Goal: Understand process/instructions: Learn how to perform a task or action

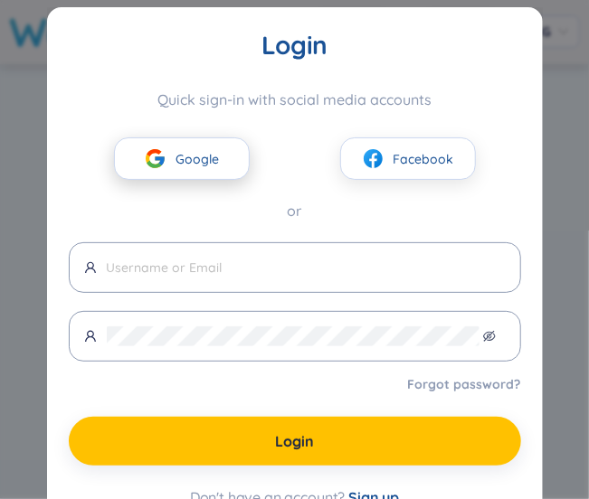
click at [174, 138] on button "Google" at bounding box center [182, 159] width 136 height 43
click at [178, 162] on span "Google" at bounding box center [197, 159] width 43 height 20
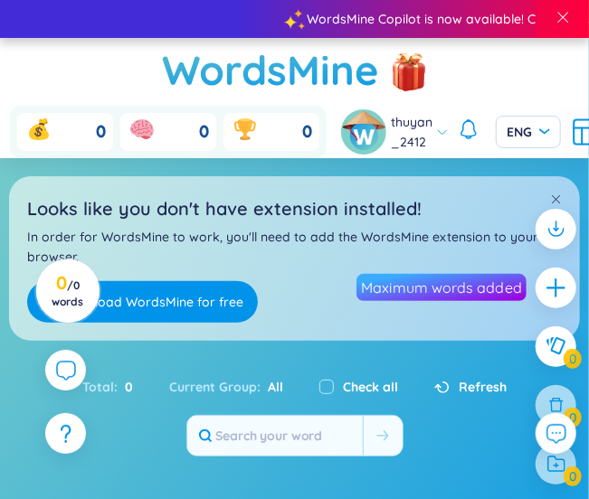
click at [195, 160] on body "WordsMine Copilot is now available! Check it out here WordsMine Copilot is now …" at bounding box center [294, 249] width 589 height 499
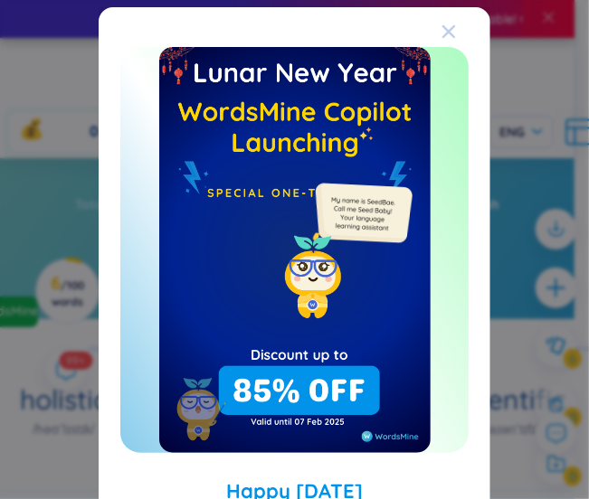
click at [442, 30] on icon "Close" at bounding box center [448, 31] width 13 height 13
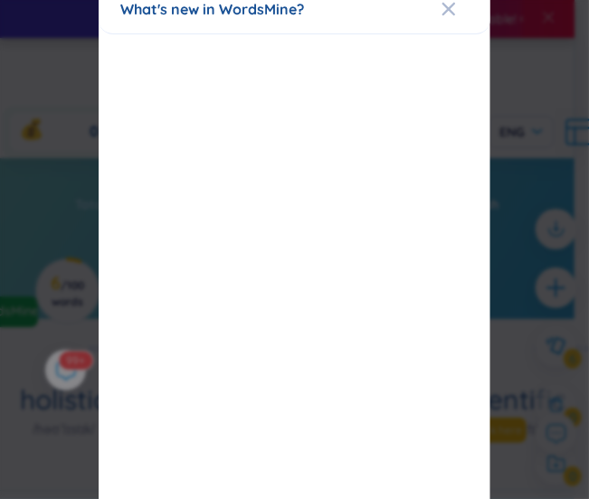
scroll to position [20, 0]
click at [445, 6] on icon "Close" at bounding box center [448, 12] width 14 height 14
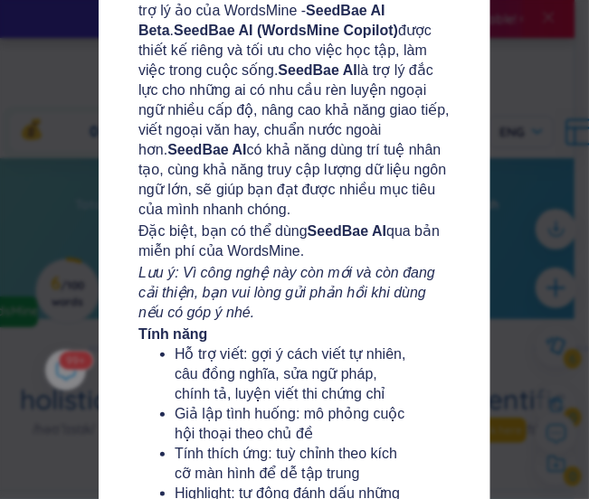
scroll to position [0, 0]
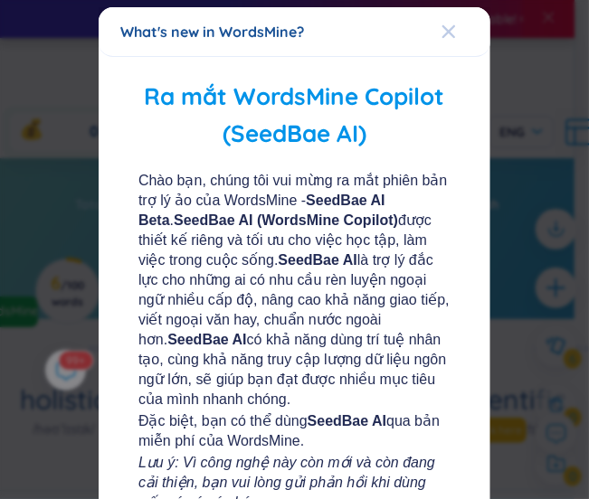
click at [446, 28] on icon "Close" at bounding box center [448, 31] width 14 height 14
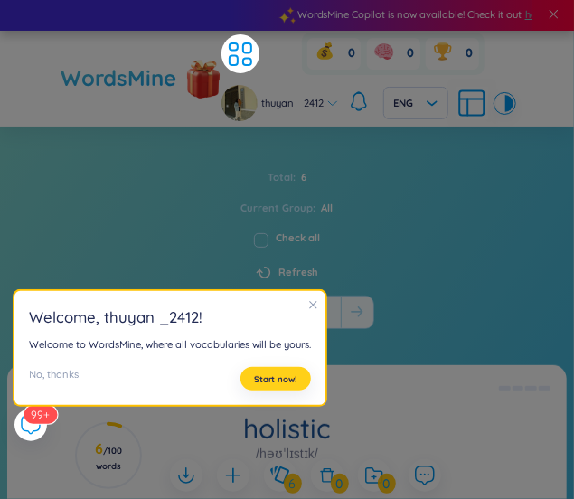
click at [298, 385] on span "Start now!" at bounding box center [275, 380] width 43 height 12
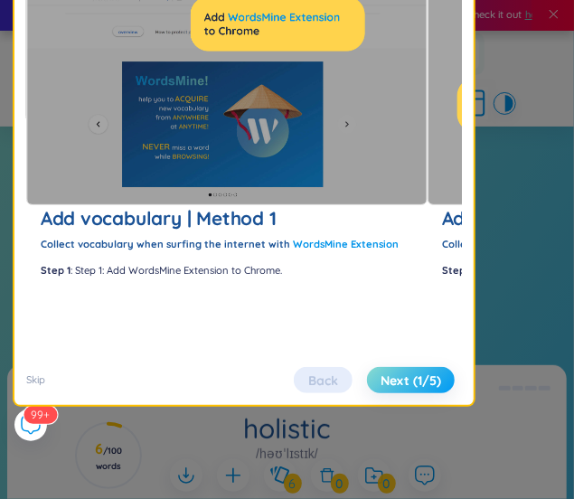
click at [381, 391] on span "Next (1/5)" at bounding box center [411, 381] width 61 height 20
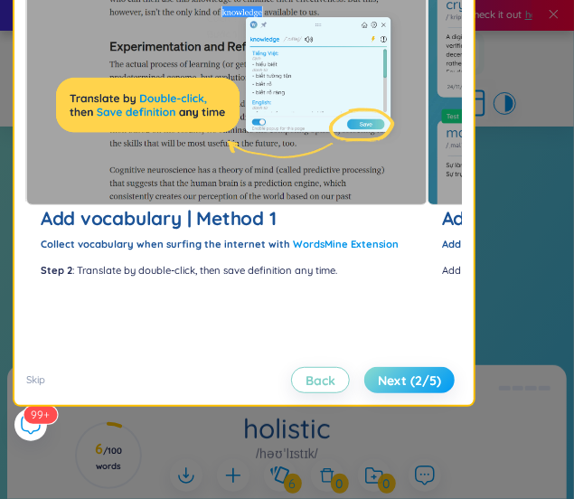
click at [378, 391] on span "Next (2/5)" at bounding box center [409, 381] width 63 height 20
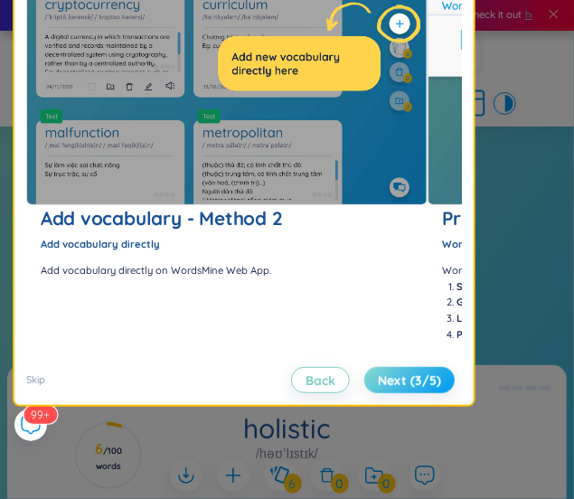
click at [378, 391] on span "Next (3/5)" at bounding box center [409, 381] width 63 height 20
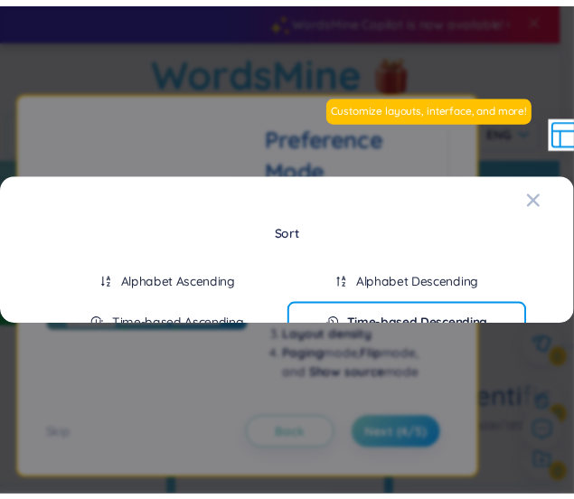
scroll to position [33, 0]
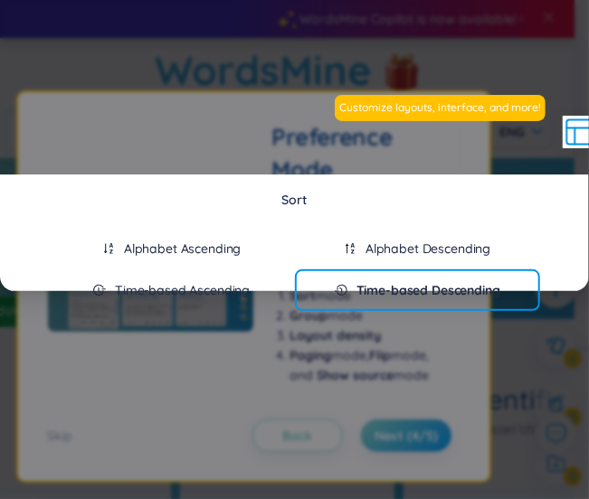
click at [489, 158] on div "Sort Alphabet Ascending Alphabet Descending Time-based Ascending Time-based Des…" at bounding box center [294, 249] width 589 height 499
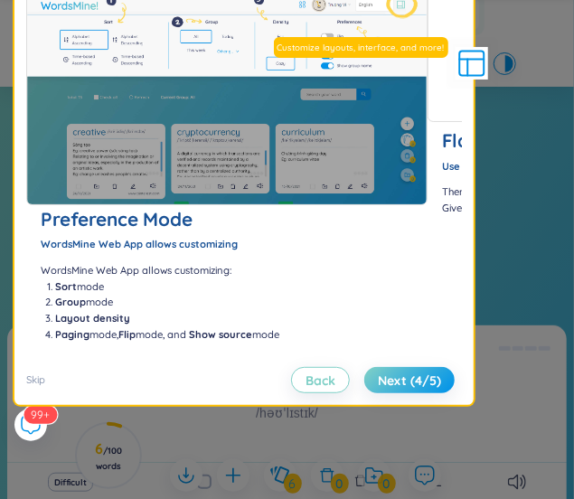
scroll to position [0, 0]
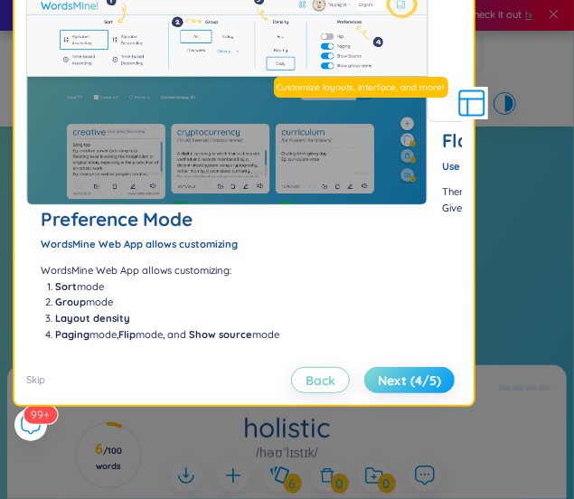
click at [387, 391] on span "Next (4/5)" at bounding box center [409, 381] width 63 height 20
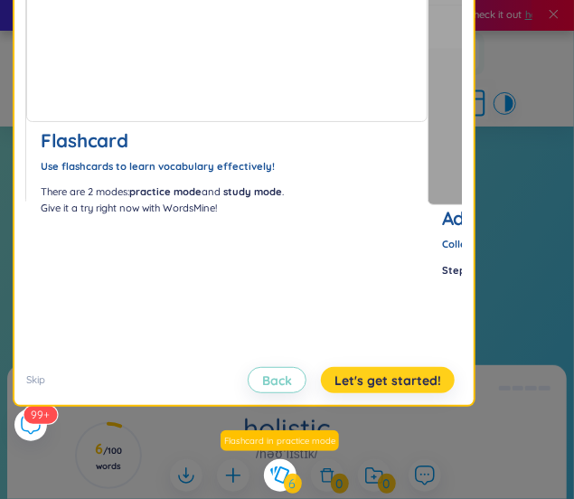
click at [348, 391] on span "Let's get started!" at bounding box center [388, 381] width 107 height 20
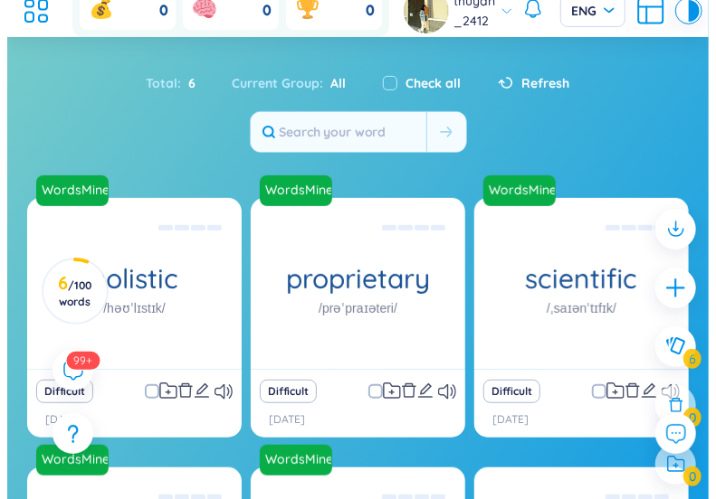
scroll to position [160, 0]
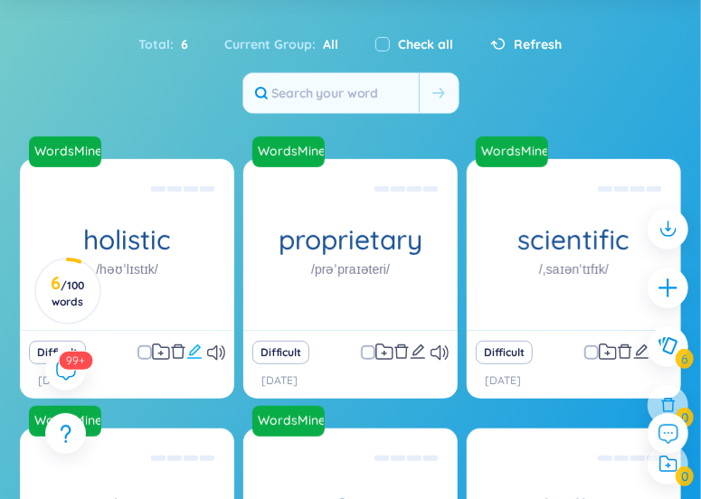
click at [194, 348] on icon "edit" at bounding box center [194, 352] width 16 height 16
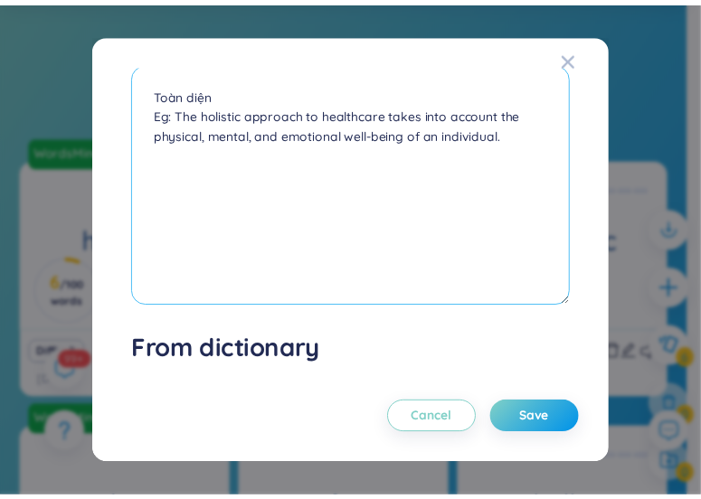
scroll to position [188, 0]
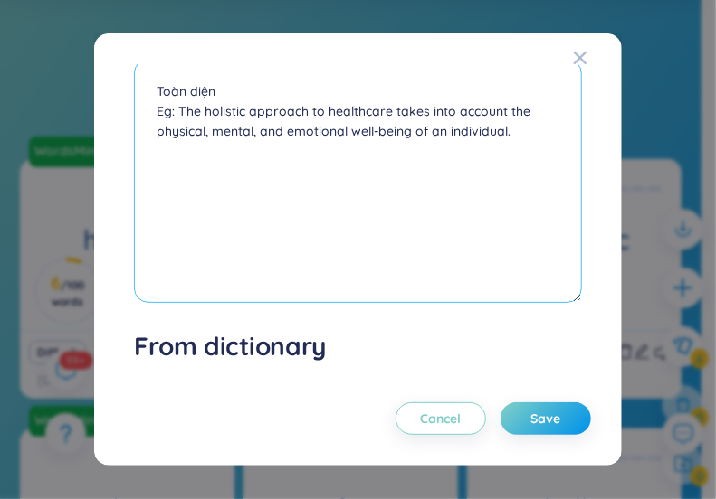
click at [262, 223] on textarea "Toàn diện Eg: The holistic approach to healthcare takes into account the physic…" at bounding box center [357, 181] width 447 height 244
click at [529, 124] on textarea "Toàn diện Eg: The holistic approach to healthcare takes into account the physic…" at bounding box center [357, 181] width 447 height 244
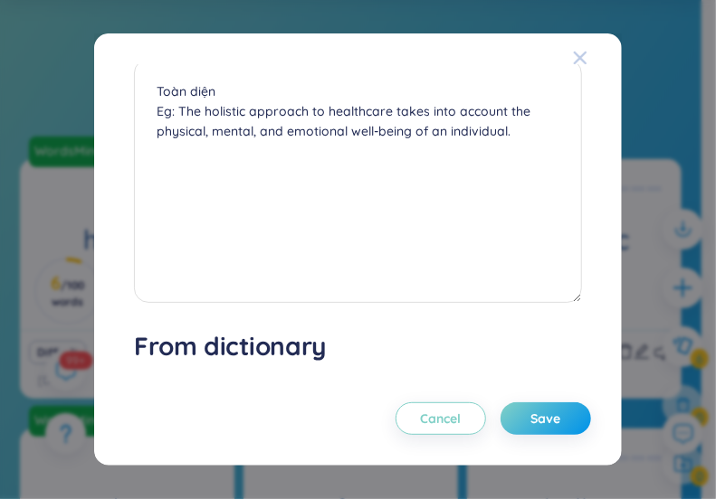
click at [586, 52] on icon "Close" at bounding box center [580, 58] width 14 height 14
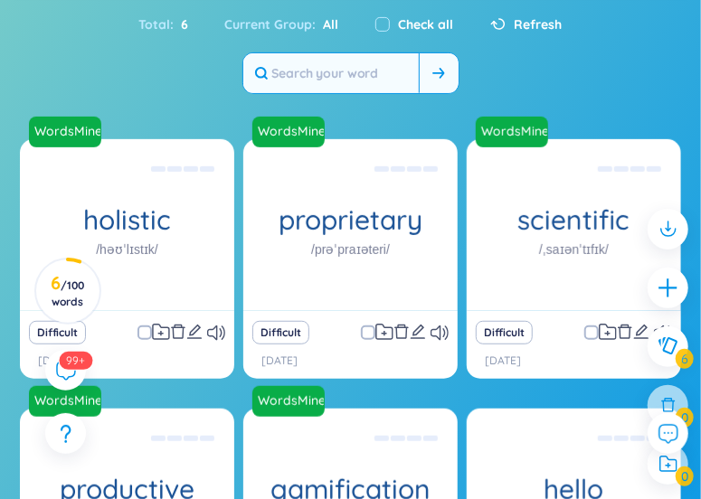
scroll to position [147, 0]
